Goal: Find specific page/section: Locate item on page

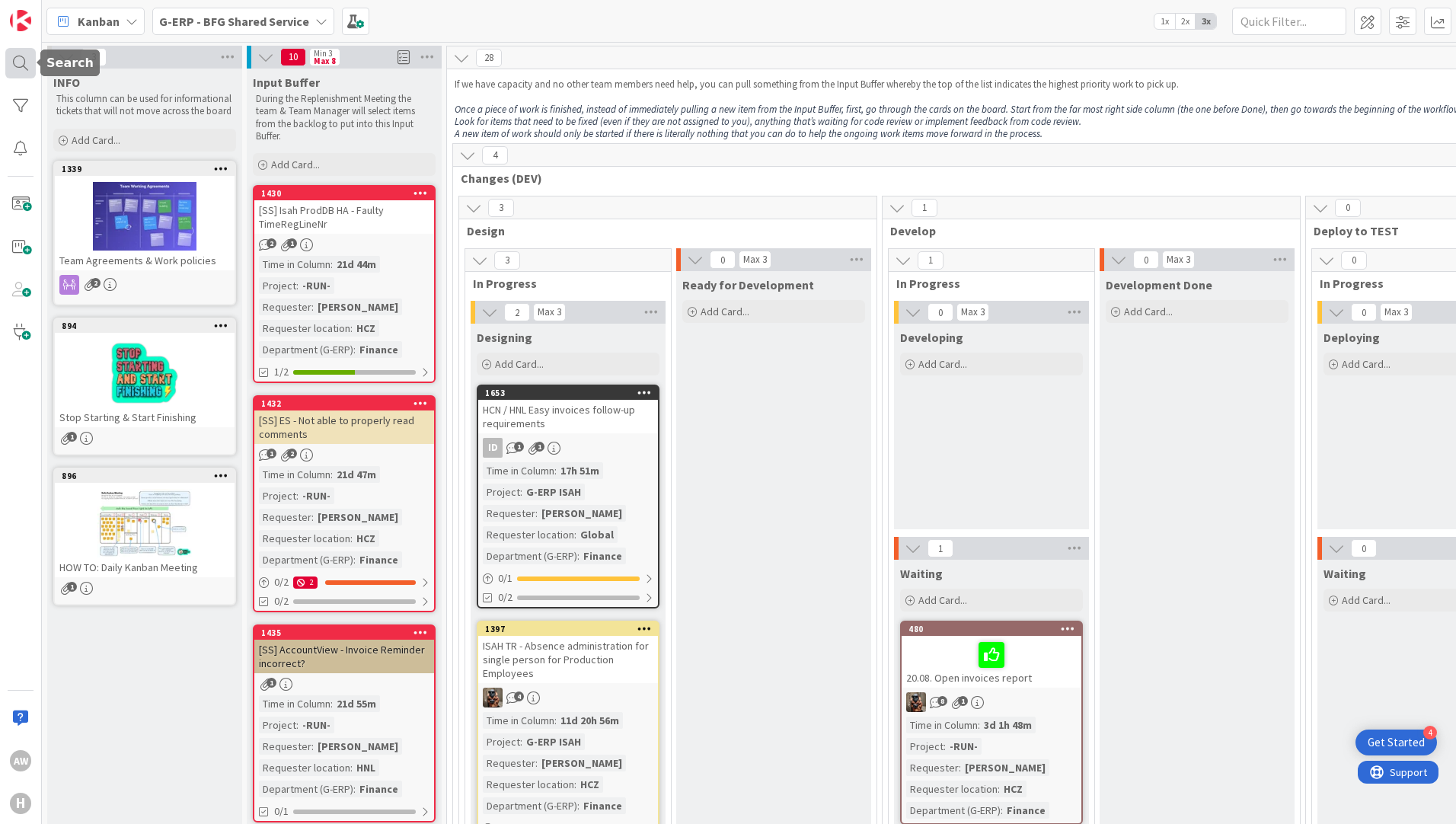
click at [21, 68] on div at bounding box center [21, 64] width 31 height 31
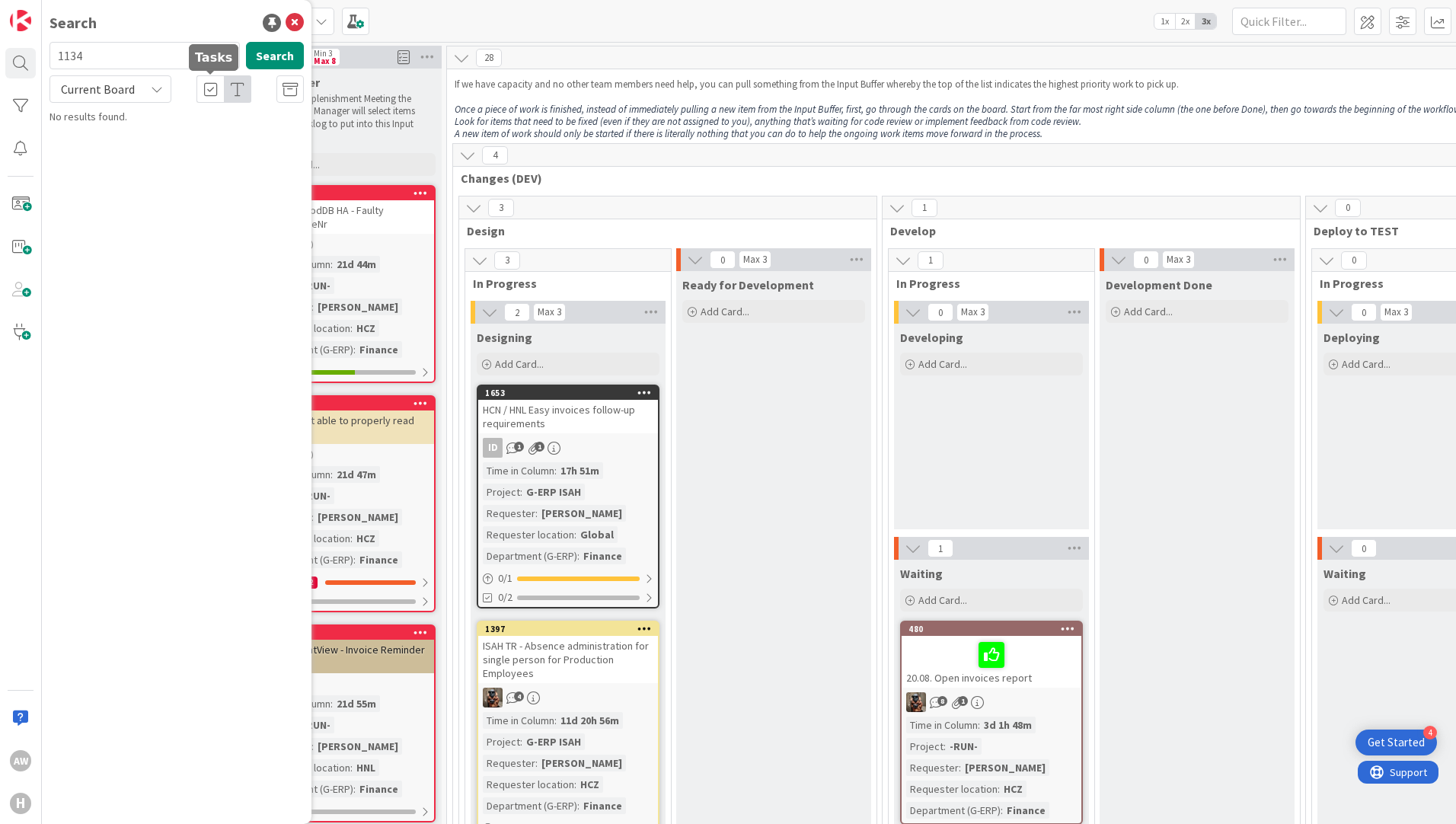
type input "1134"
click at [157, 94] on icon at bounding box center [156, 88] width 12 height 12
click at [155, 154] on span "All Boards" at bounding box center [137, 152] width 158 height 23
click at [213, 131] on span "Isah Global - IML HNL test" at bounding box center [163, 134] width 112 height 14
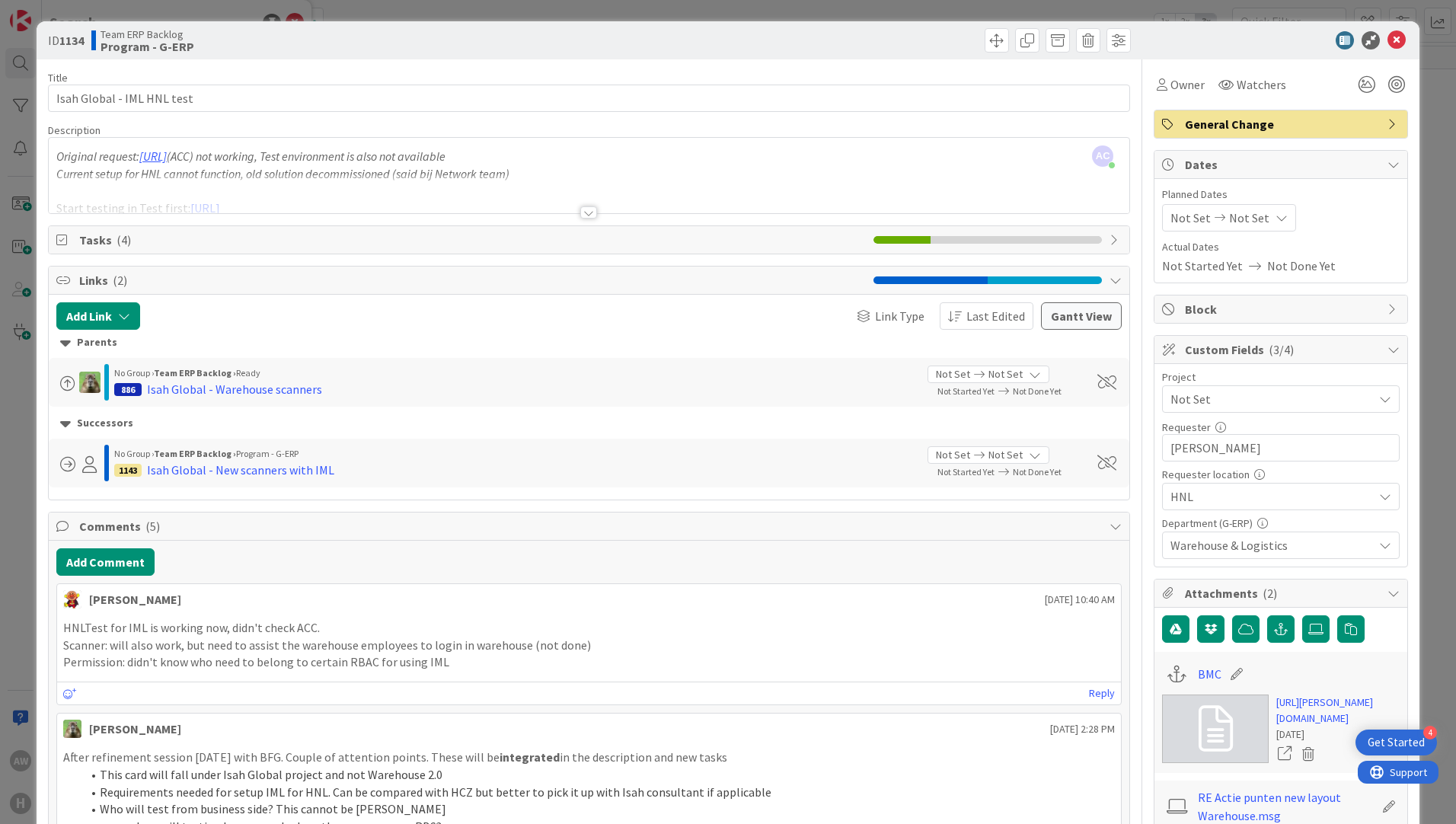
click at [572, 207] on div at bounding box center [589, 212] width 16 height 12
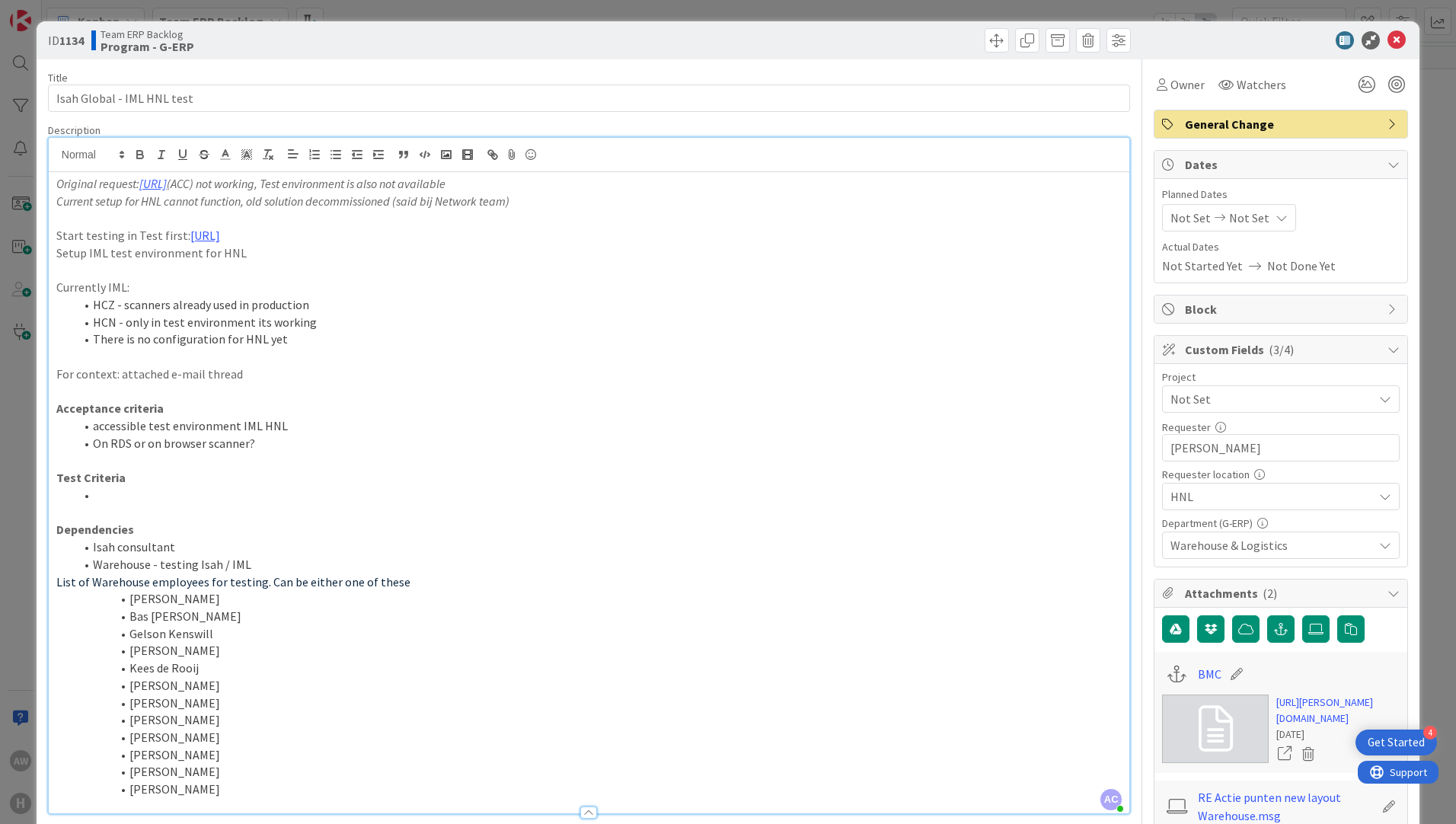
click at [572, 207] on p "Current setup for HNL cannot function, old solution decommissioned (said bij Ne…" at bounding box center [589, 201] width 1065 height 17
click at [572, 288] on li "Bas [PERSON_NAME]" at bounding box center [598, 616] width 1047 height 17
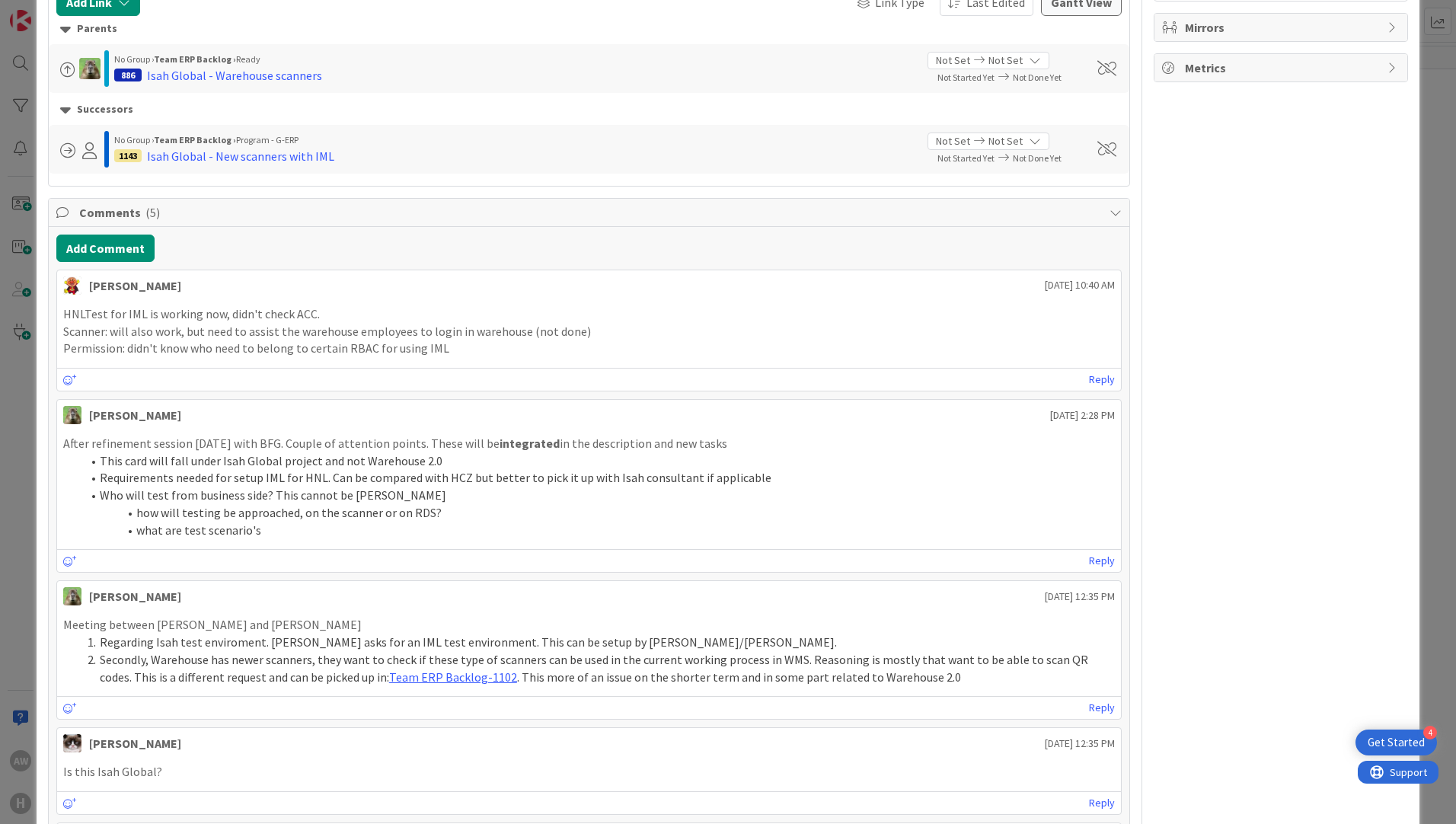
scroll to position [990, 0]
